Goal: Find specific page/section: Find specific page/section

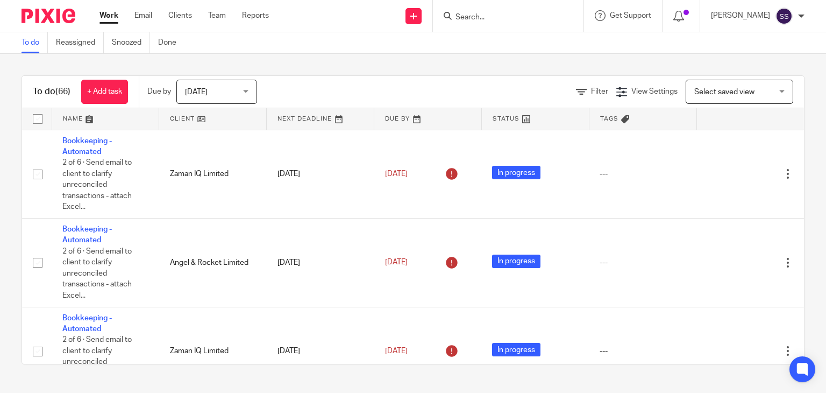
click at [456, 20] on input "Search" at bounding box center [503, 18] width 97 height 10
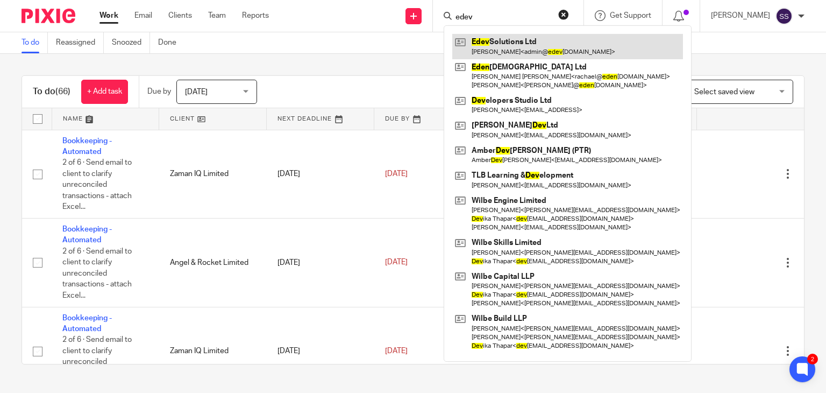
type input "edev"
click at [530, 54] on link at bounding box center [567, 46] width 231 height 25
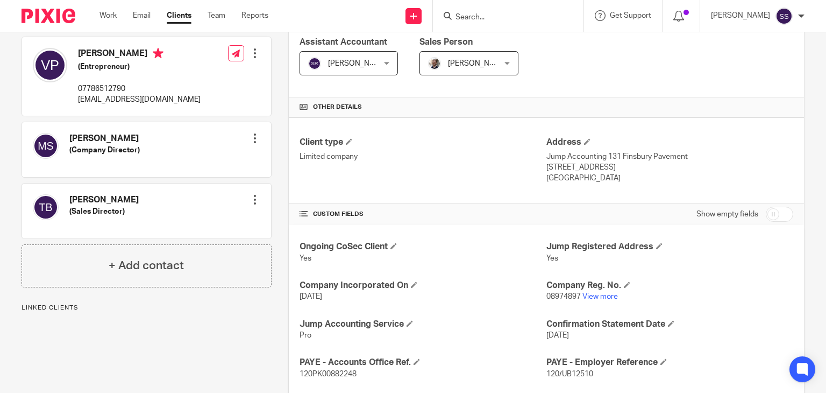
scroll to position [192, 0]
